Goal: Task Accomplishment & Management: Use online tool/utility

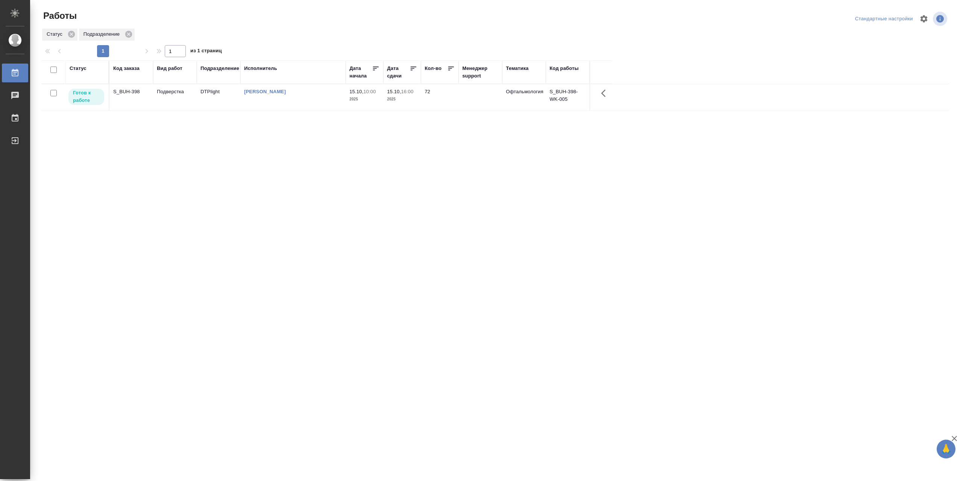
click at [305, 98] on td "[PERSON_NAME]" at bounding box center [292, 97] width 105 height 26
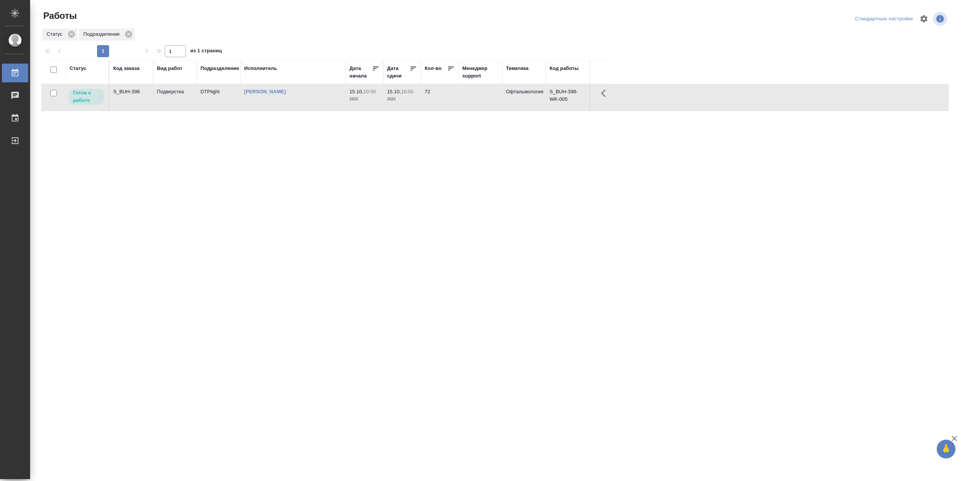
click at [305, 98] on td "[PERSON_NAME]" at bounding box center [292, 97] width 105 height 26
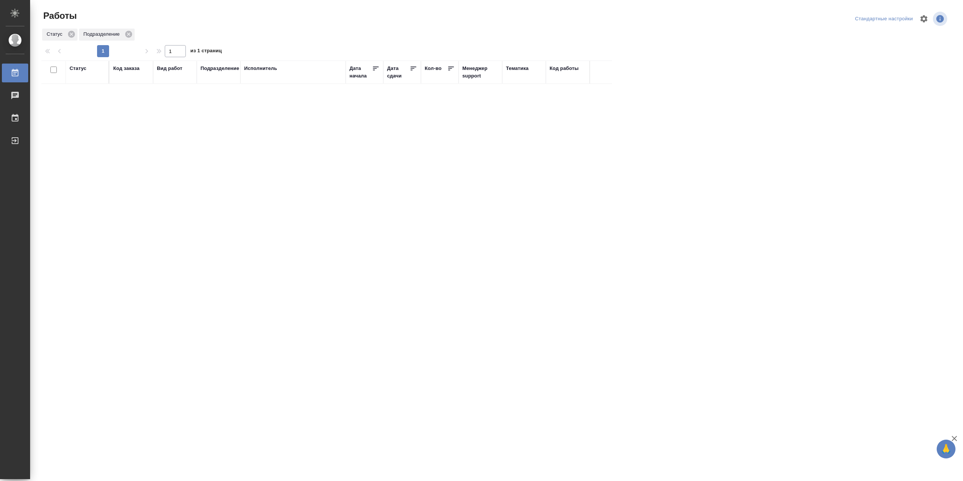
click at [124, 71] on div "Код заказа" at bounding box center [126, 69] width 26 height 8
click at [85, 102] on div "Подбор Готов к работе" at bounding box center [81, 87] width 22 height 29
click at [123, 153] on div "В работе" at bounding box center [169, 147] width 113 height 14
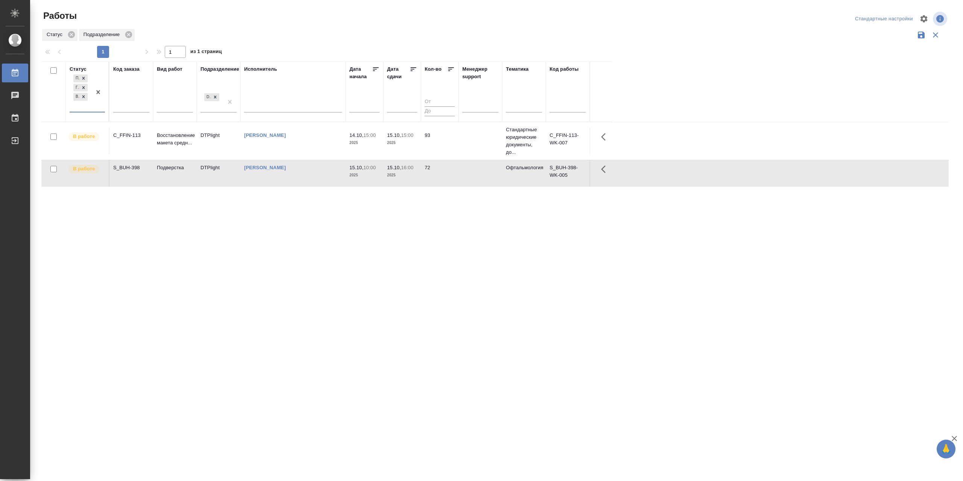
click at [304, 150] on td "[PERSON_NAME]" at bounding box center [292, 141] width 105 height 26
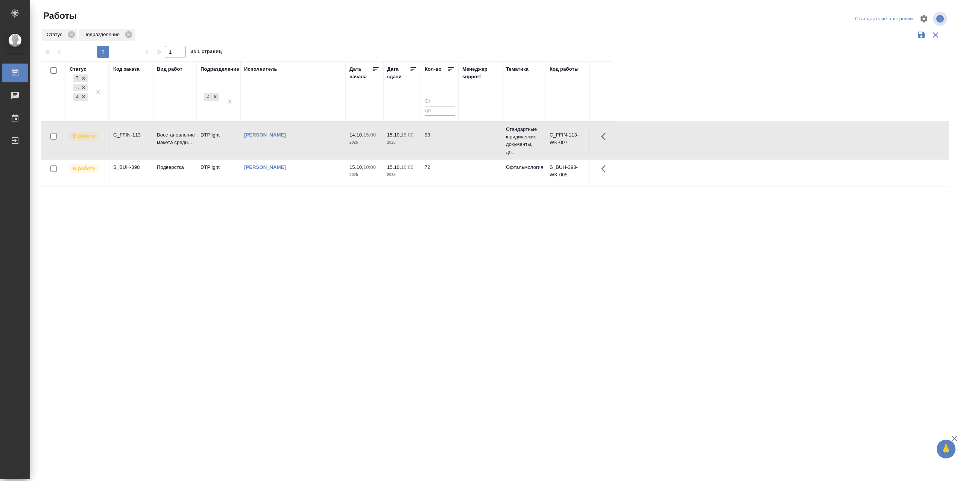
click at [304, 150] on td "[PERSON_NAME]" at bounding box center [292, 140] width 105 height 26
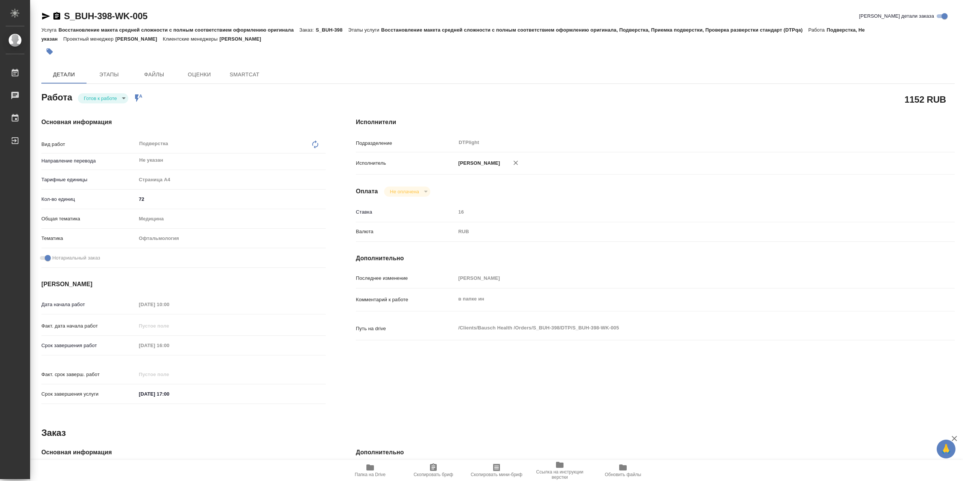
type textarea "x"
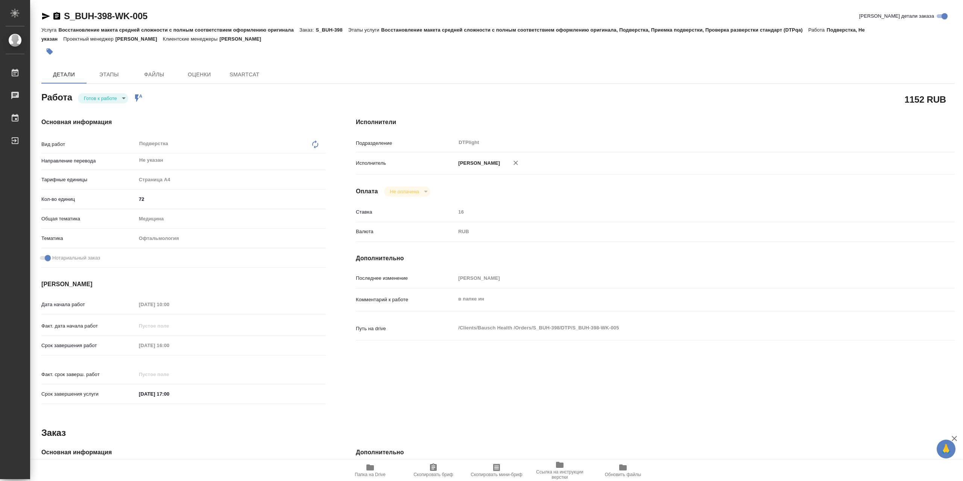
type textarea "x"
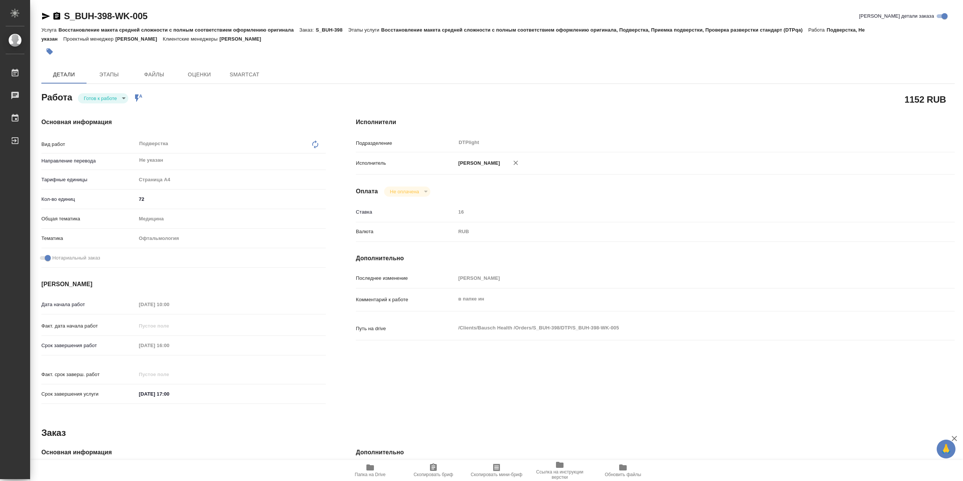
click at [105, 105] on div "Работа Готов к работе readyForWork Работа включена в последовательность 1152 RU…" at bounding box center [497, 360] width 913 height 540
type textarea "x"
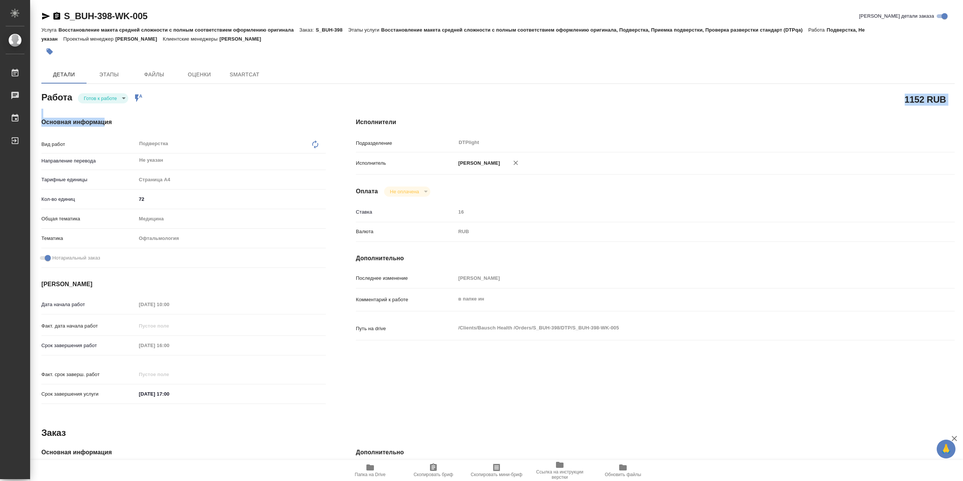
type textarea "x"
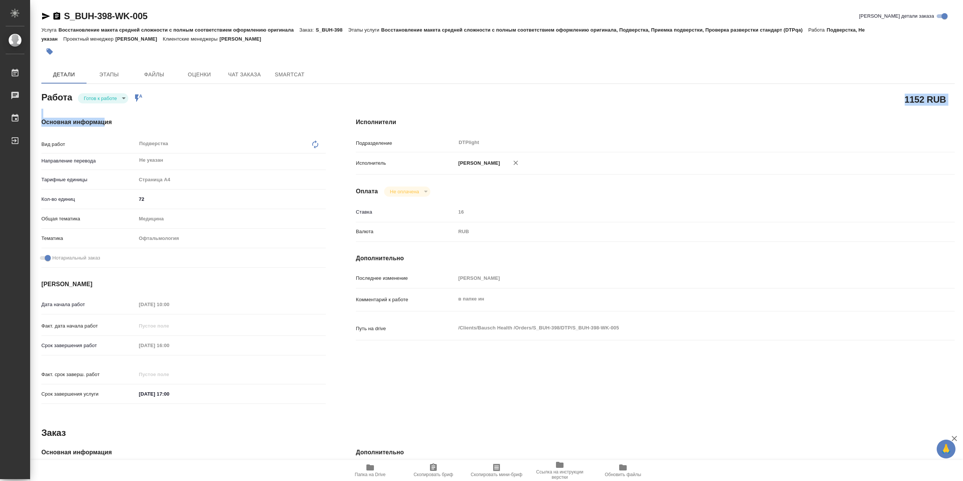
type textarea "x"
click at [107, 102] on body "🙏 .cls-1 fill:#fff; AWATERA Сархатов Руслан Работы Чаты График Выйти S_BUH-398-…" at bounding box center [481, 240] width 963 height 481
type textarea "x"
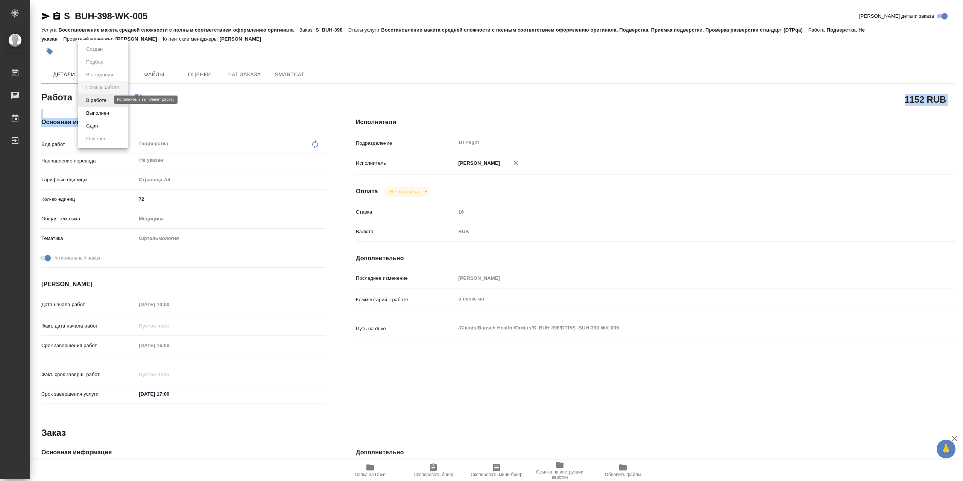
type textarea "x"
click at [108, 99] on button "В работе" at bounding box center [96, 100] width 25 height 8
type textarea "x"
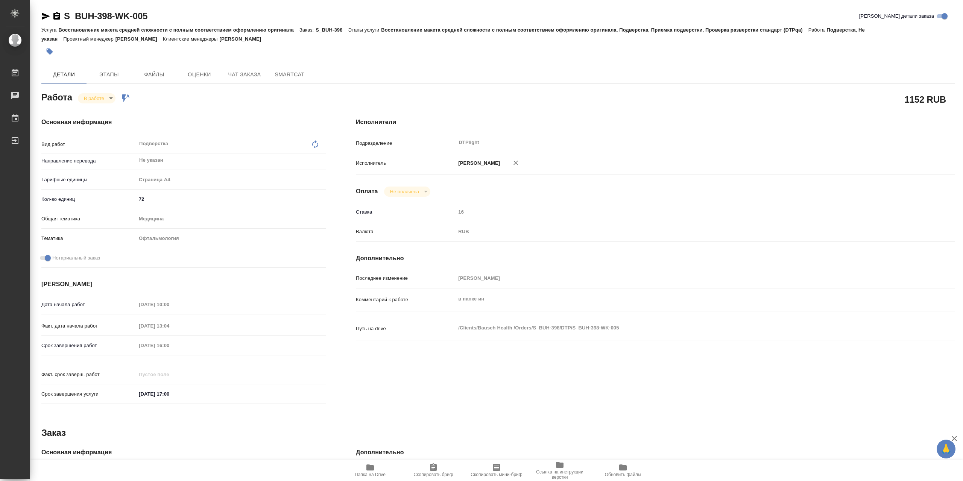
type textarea "x"
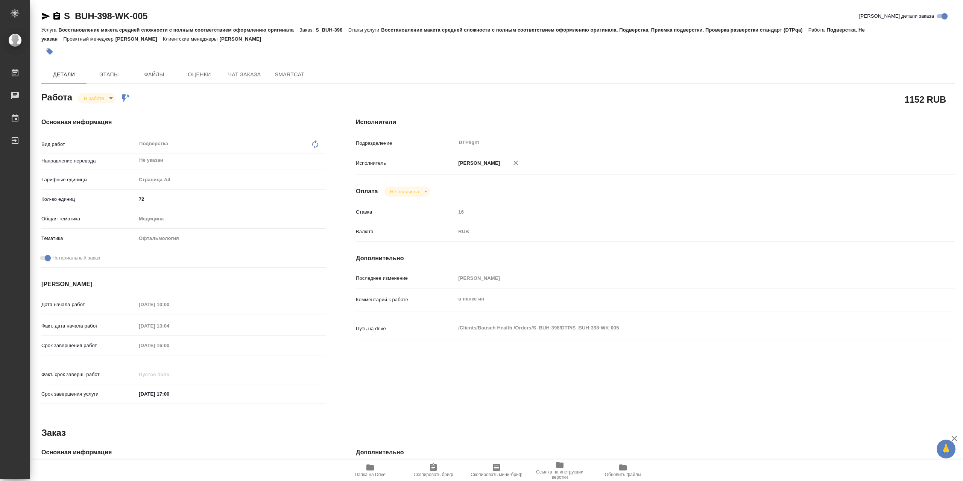
type textarea "x"
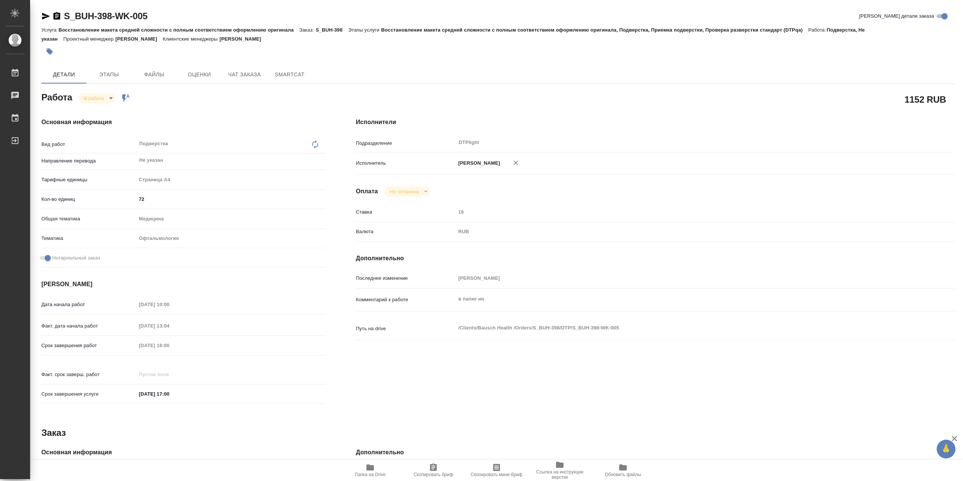
type textarea "x"
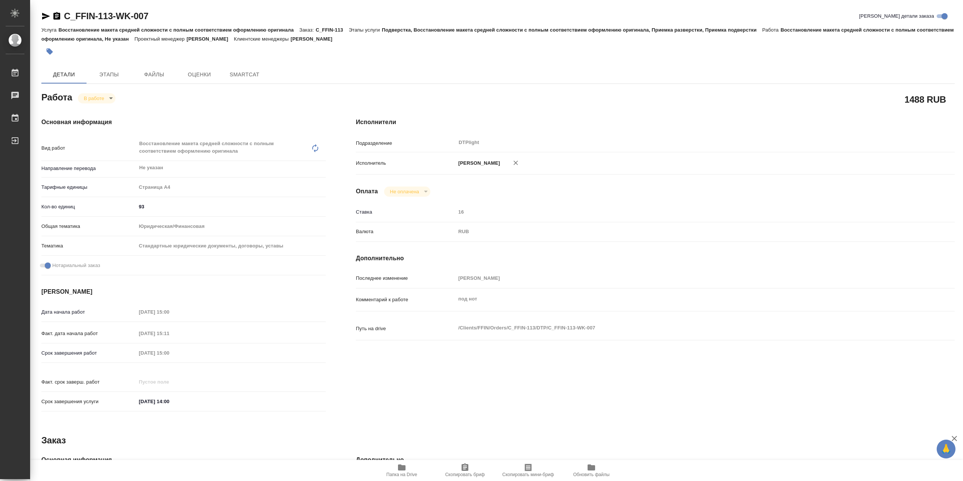
type textarea "x"
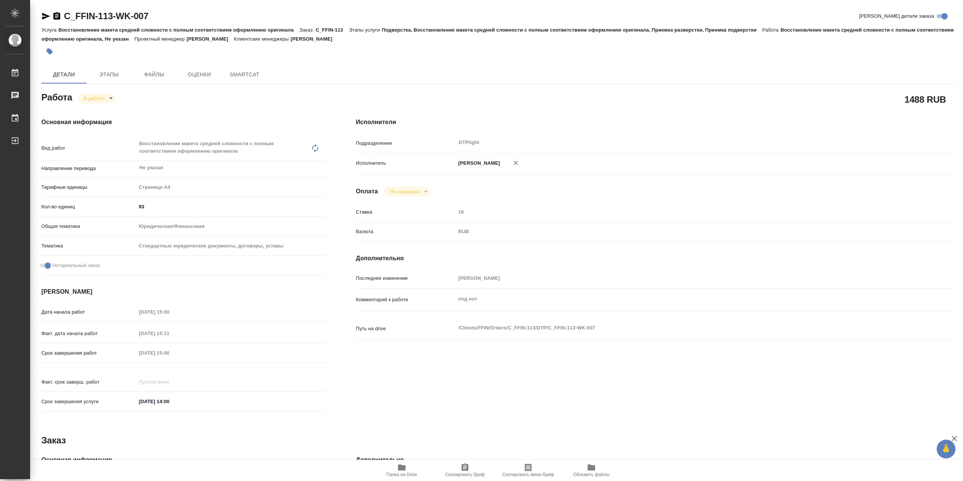
type textarea "x"
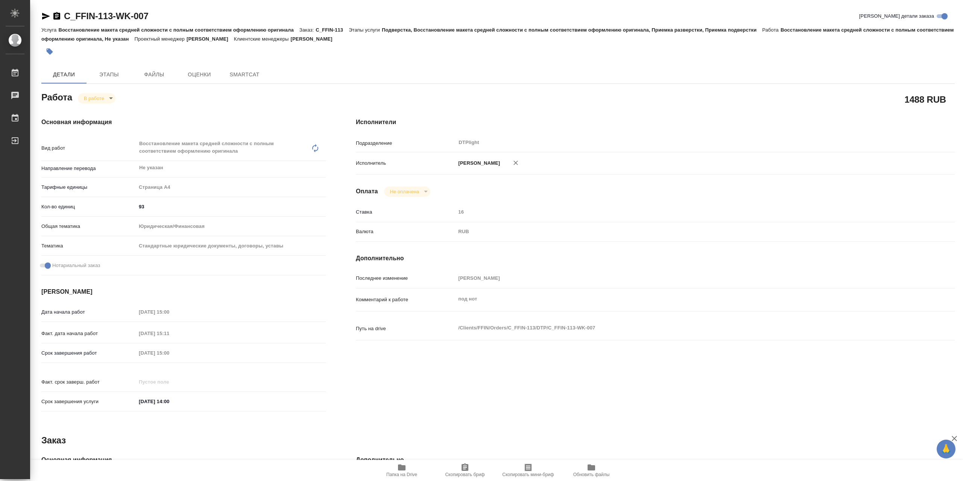
type textarea "x"
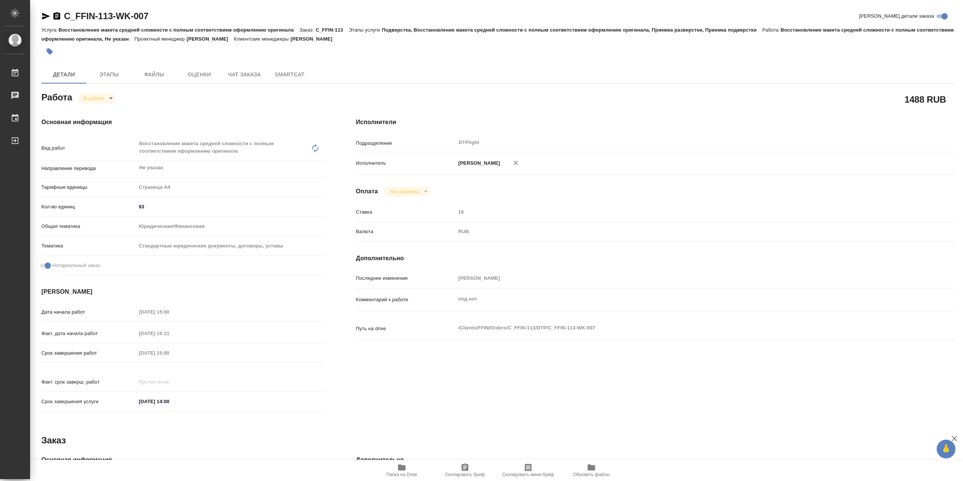
type textarea "x"
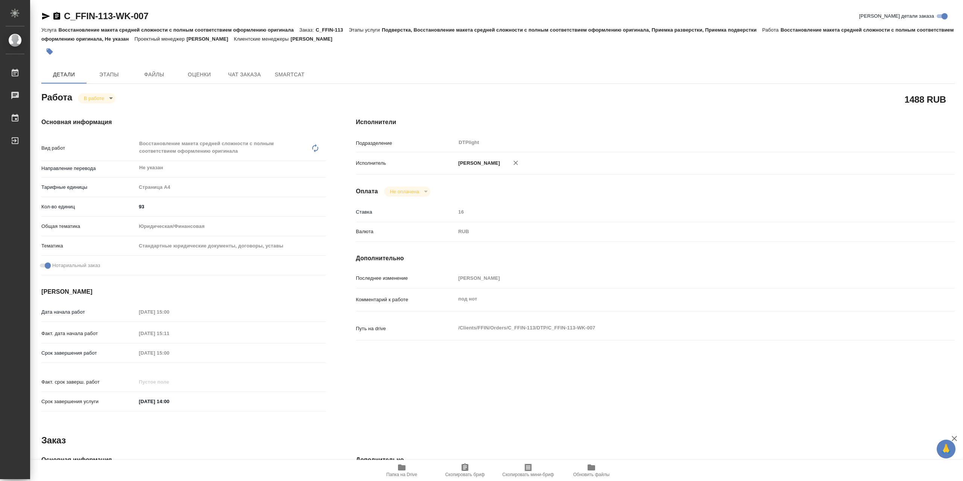
type textarea "x"
